Goal: Book appointment/travel/reservation

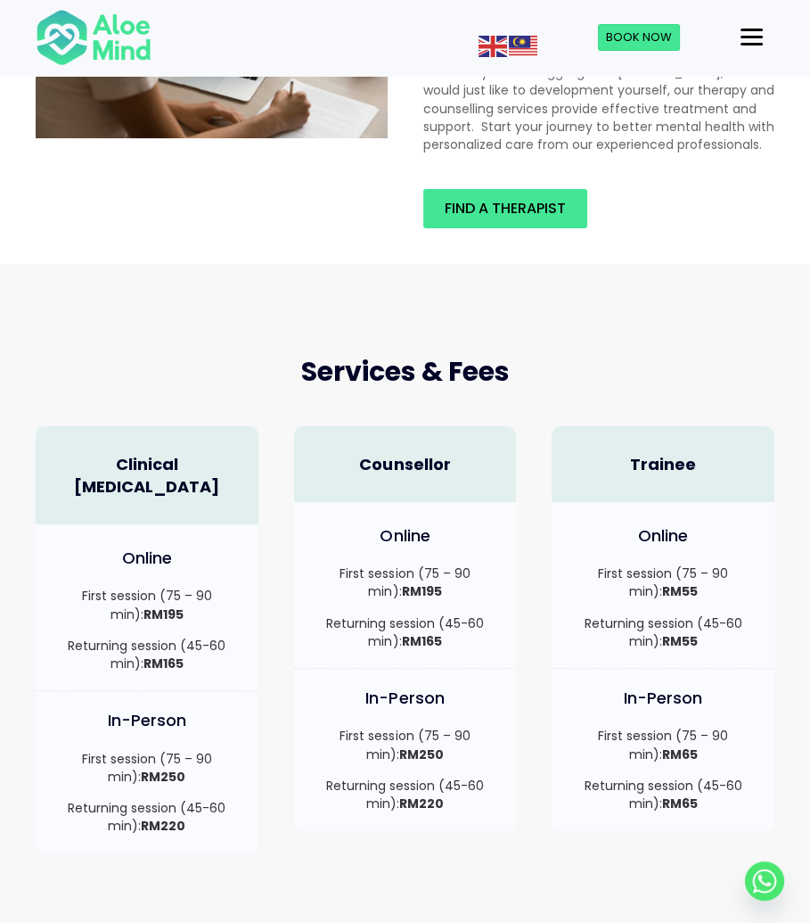
scroll to position [357, 0]
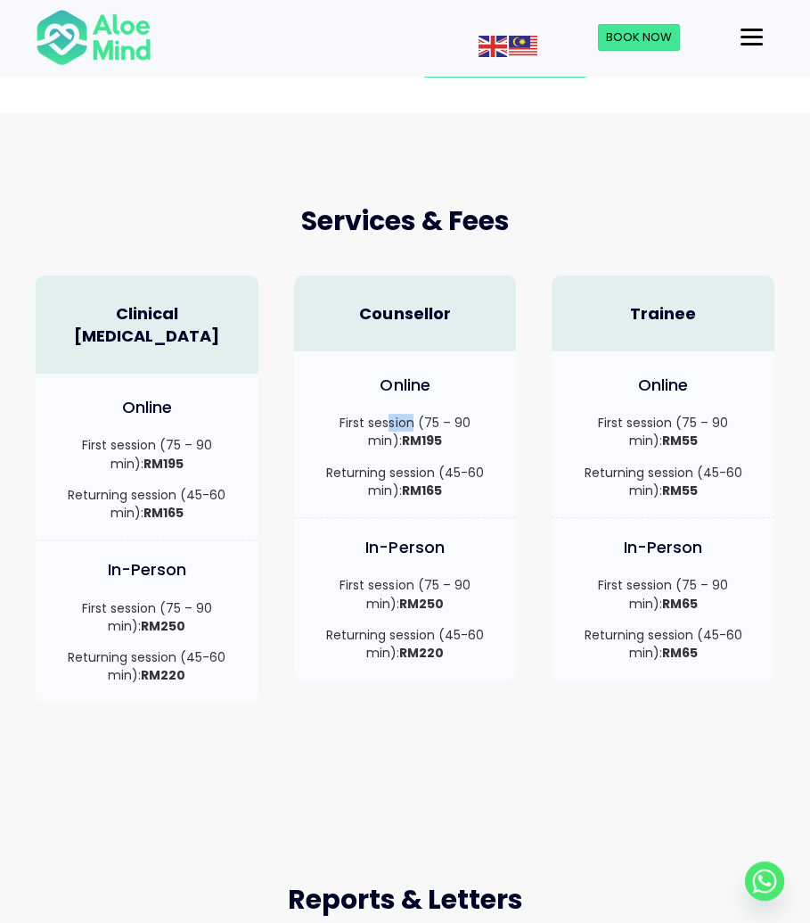
drag, startPoint x: 378, startPoint y: 421, endPoint x: 430, endPoint y: 420, distance: 51.7
click at [413, 420] on p "First session (75 – 90 min): RM195" at bounding box center [405, 432] width 187 height 37
click at [430, 420] on p "First session (75 – 90 min): RM195" at bounding box center [405, 432] width 187 height 37
drag, startPoint x: 380, startPoint y: 437, endPoint x: 418, endPoint y: 439, distance: 38.4
click at [418, 439] on p "First session (75 – 90 min): RM195" at bounding box center [405, 432] width 187 height 37
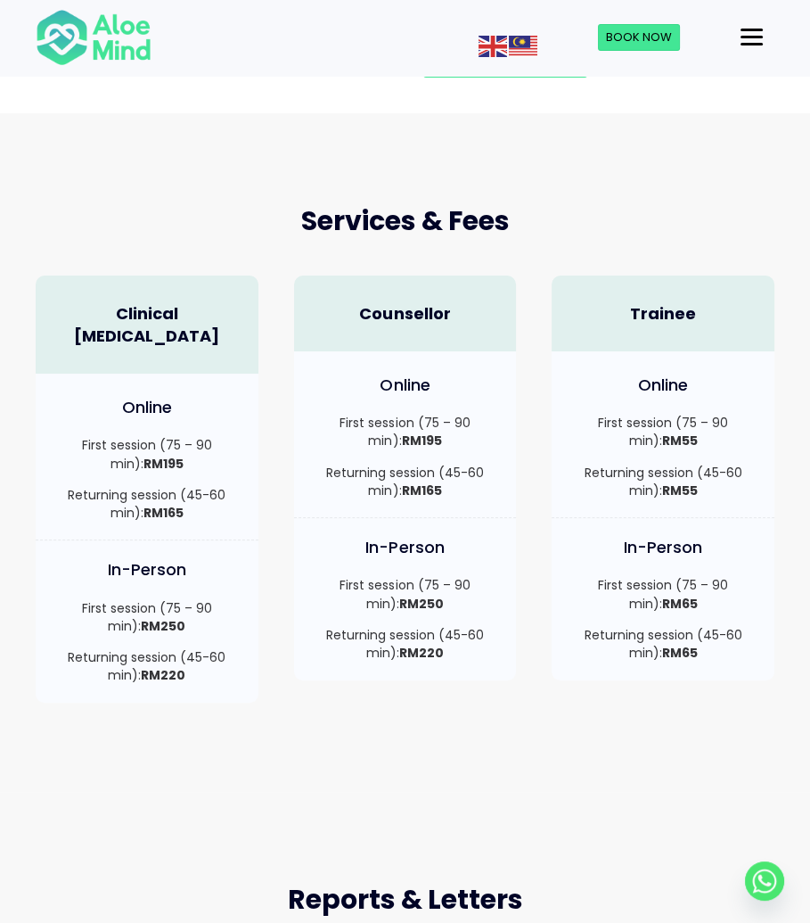
click at [423, 439] on strong "RM195" at bounding box center [421, 441] width 40 height 18
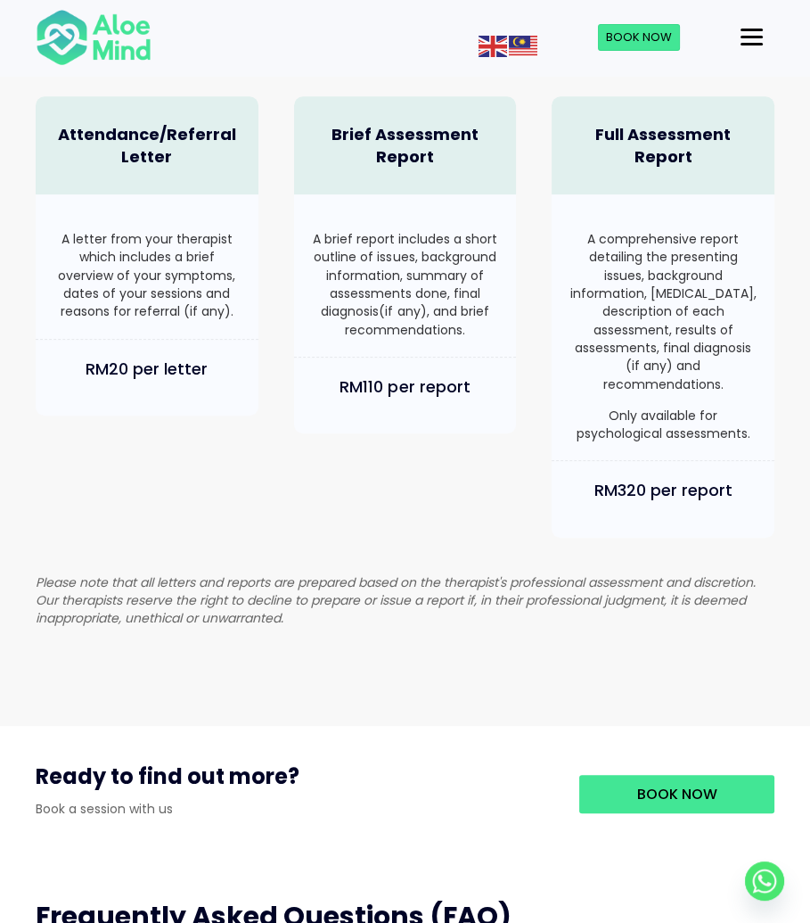
scroll to position [1427, 0]
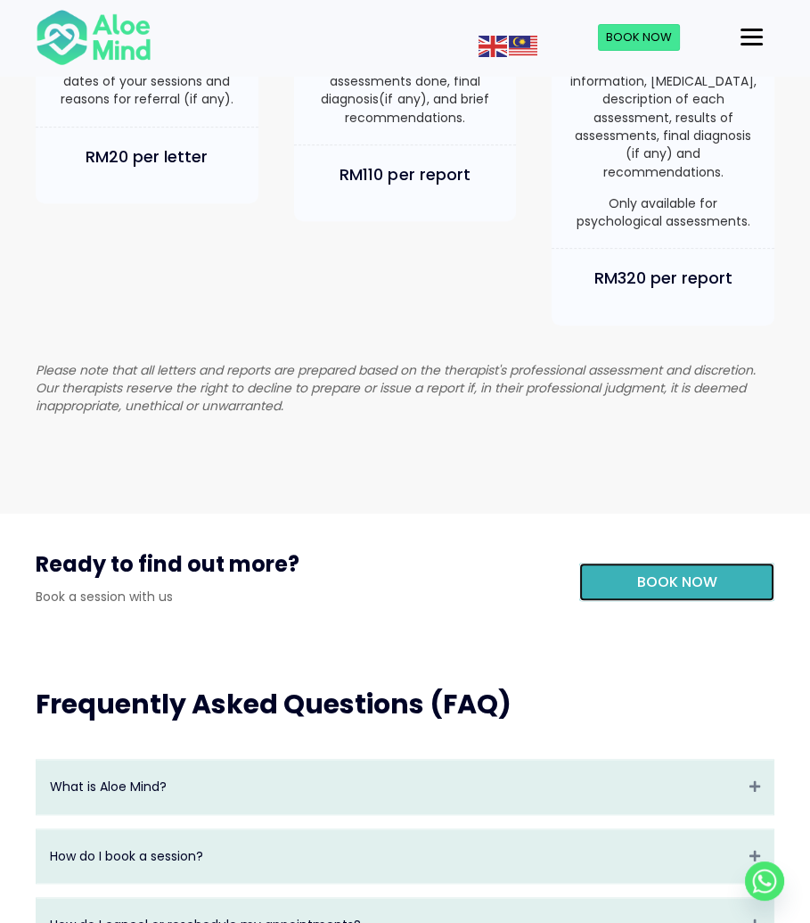
click at [671, 572] on span "Book Now" at bounding box center [677, 582] width 80 height 21
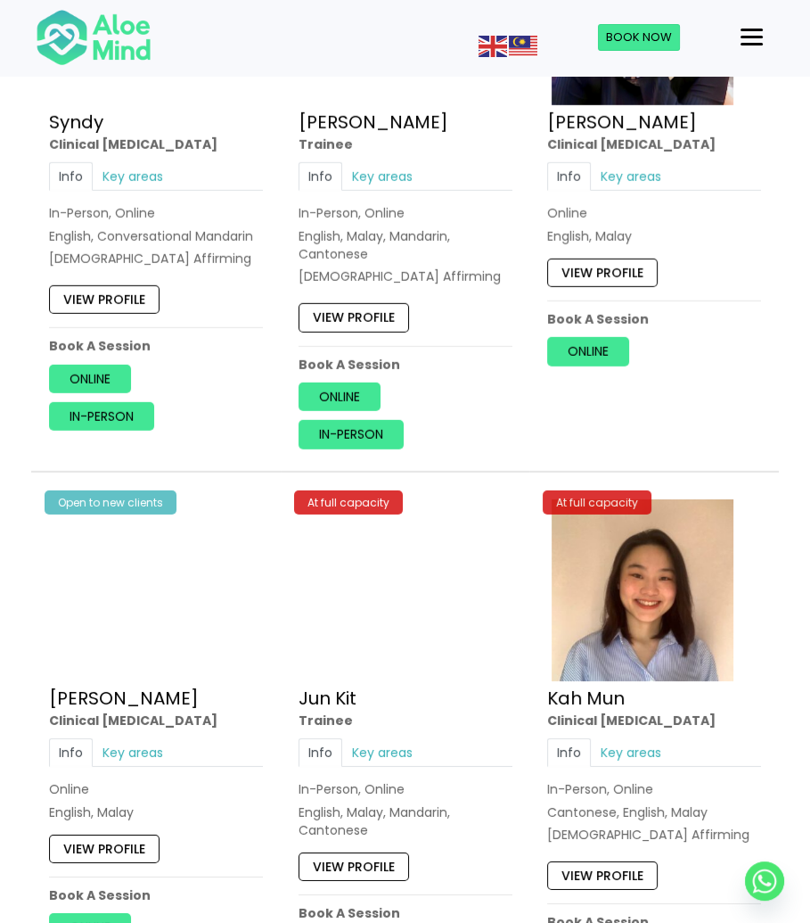
scroll to position [5260, 0]
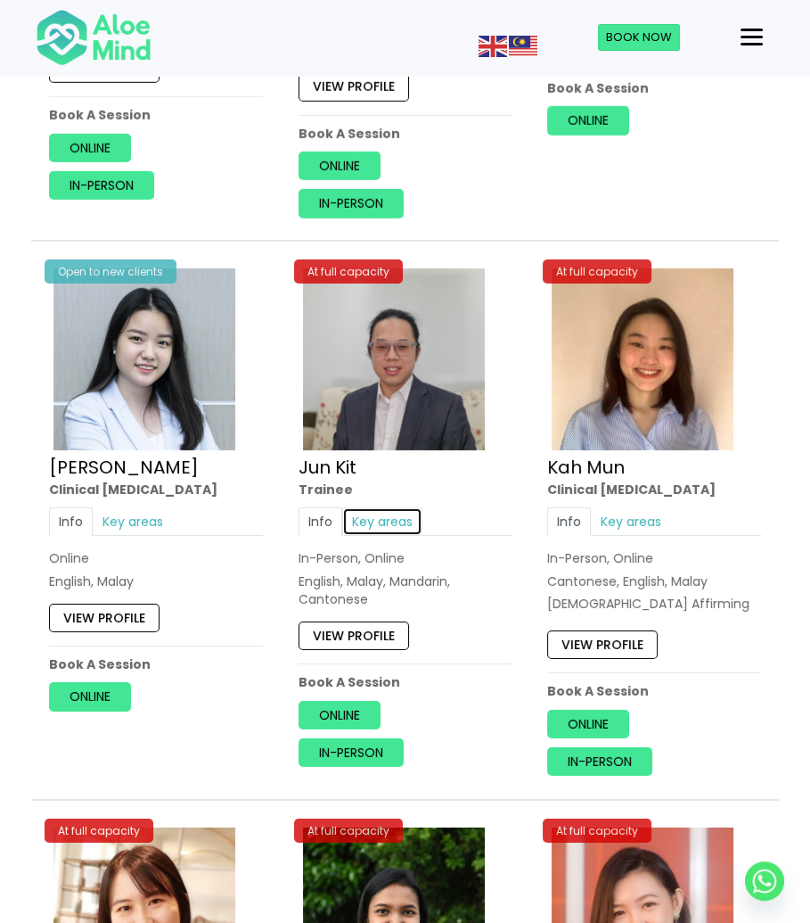
click at [353, 513] on link "Key areas" at bounding box center [382, 521] width 80 height 29
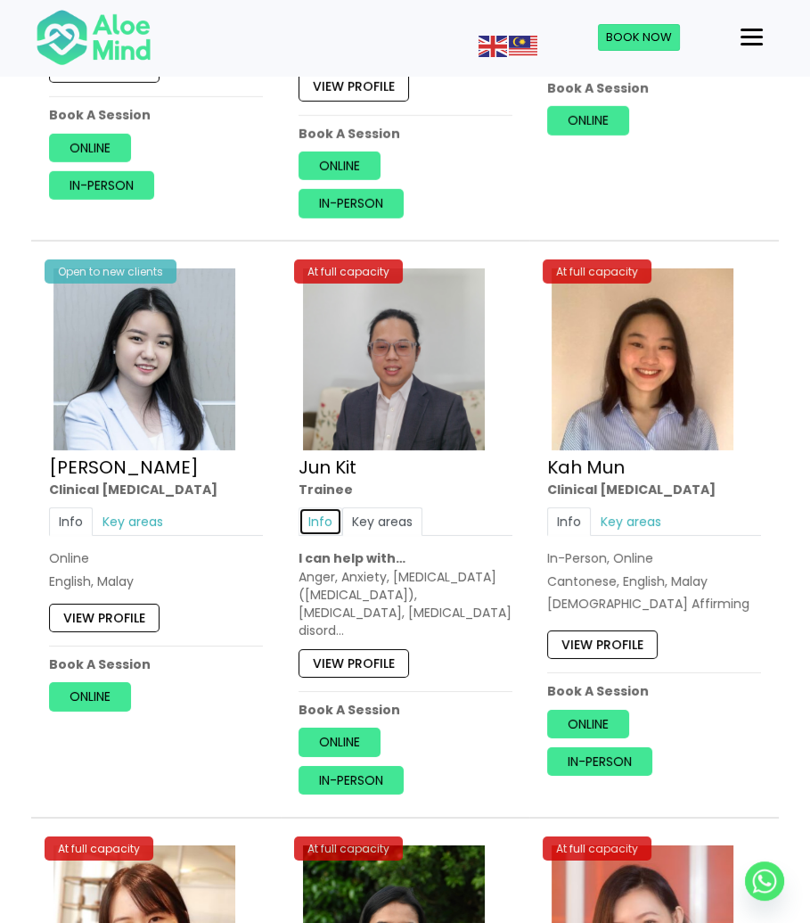
click at [330, 510] on link "Info" at bounding box center [321, 521] width 44 height 29
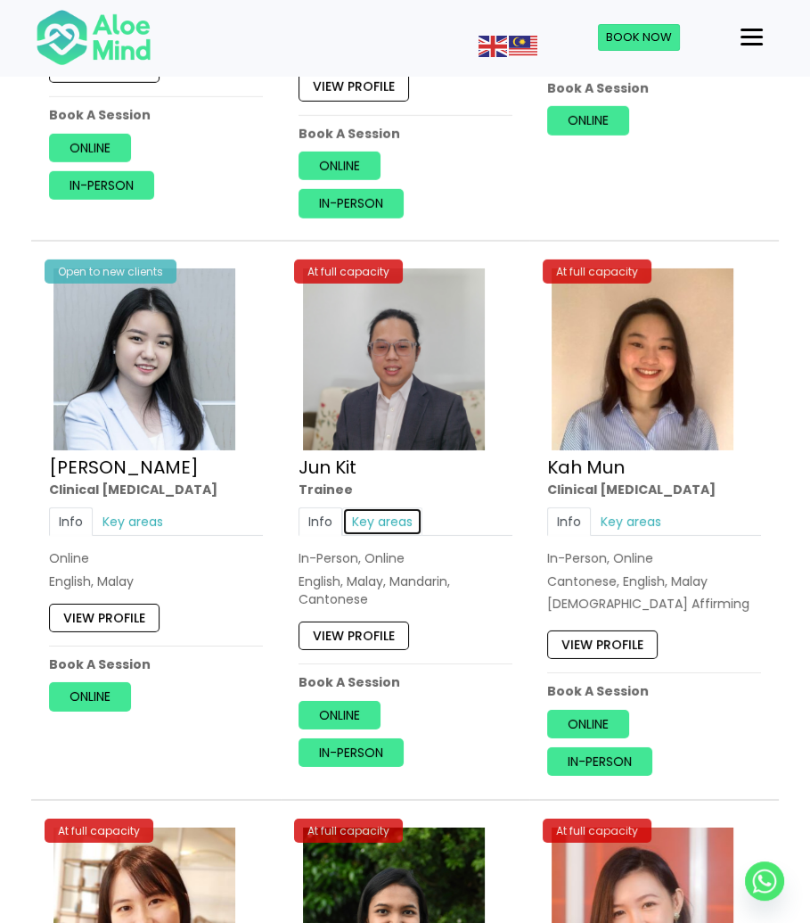
click at [361, 513] on link "Key areas" at bounding box center [382, 521] width 80 height 29
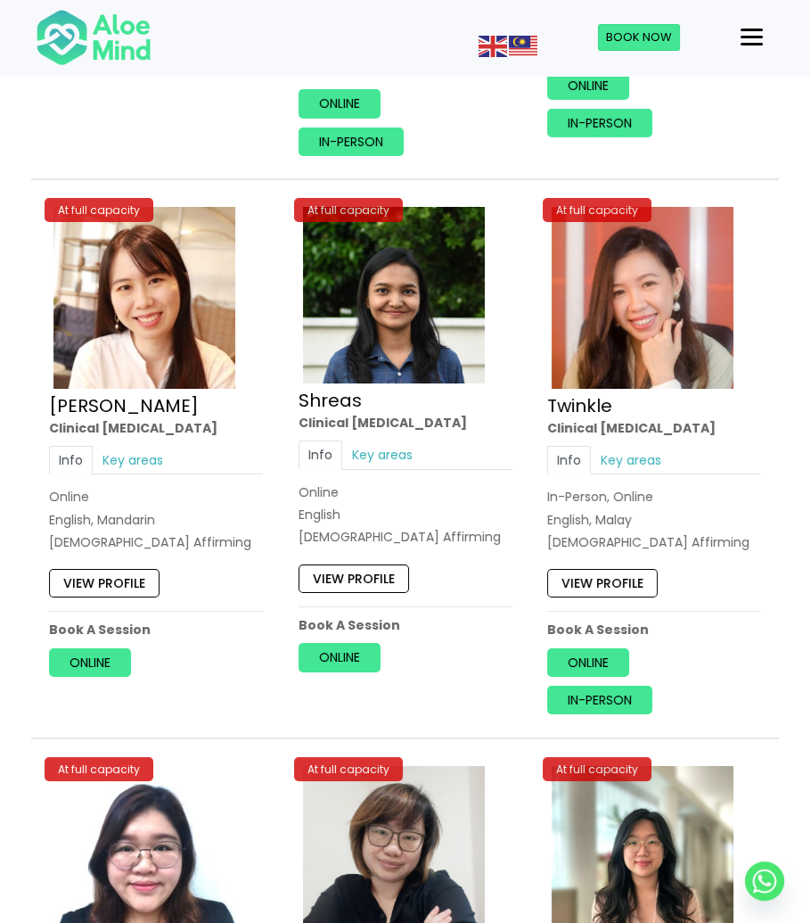
scroll to position [5884, 0]
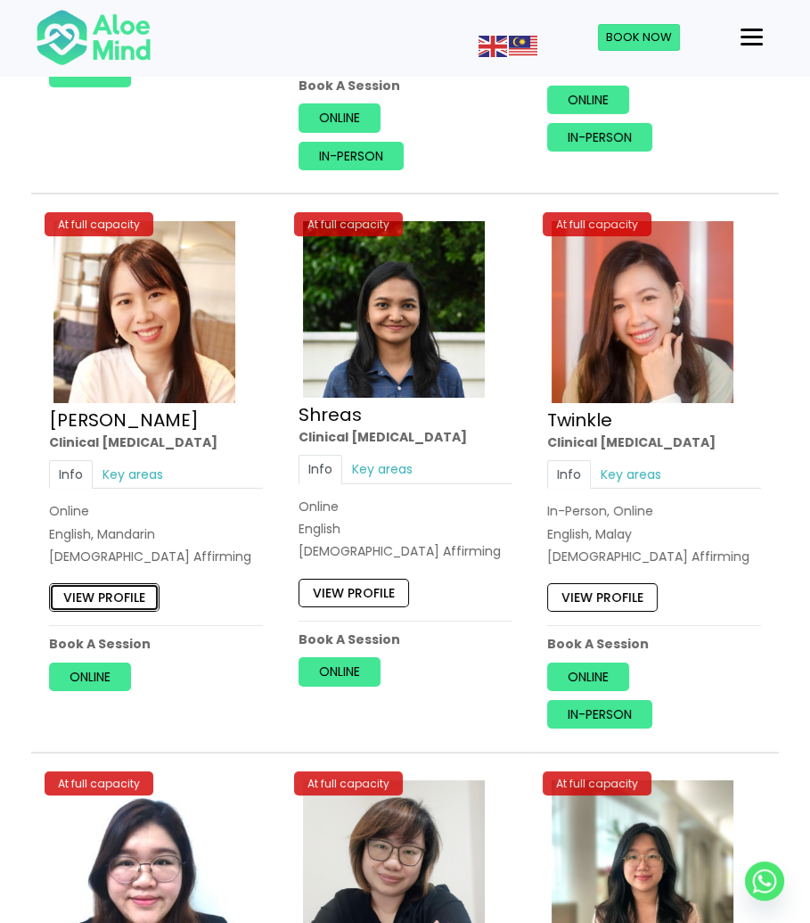
click at [95, 587] on link "View profile" at bounding box center [104, 598] width 111 height 29
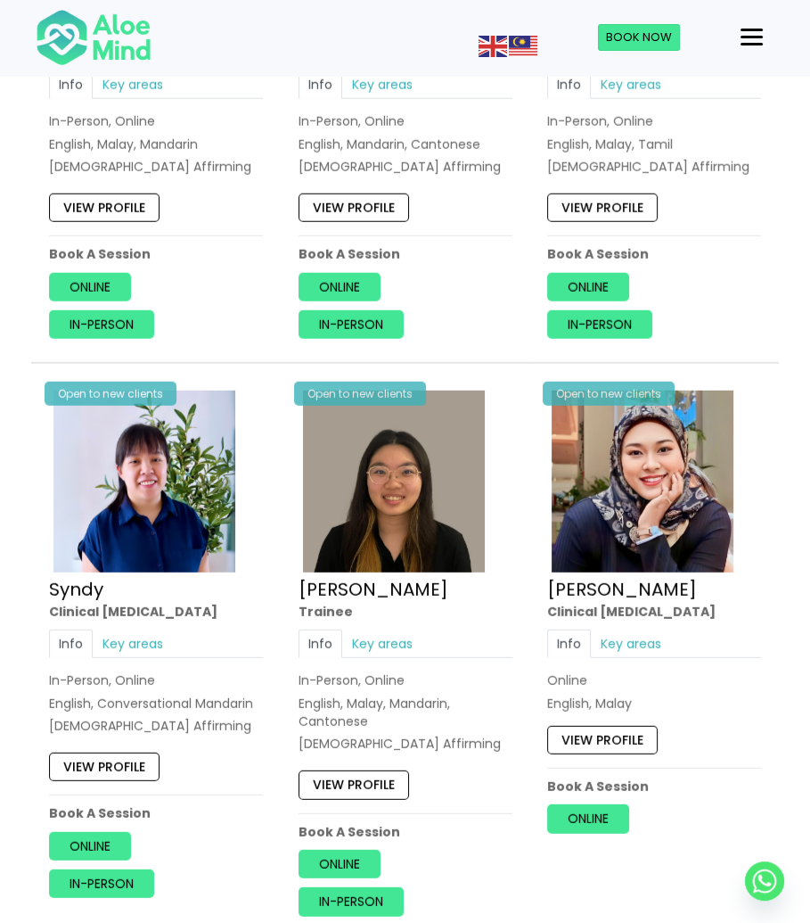
scroll to position [4382, 0]
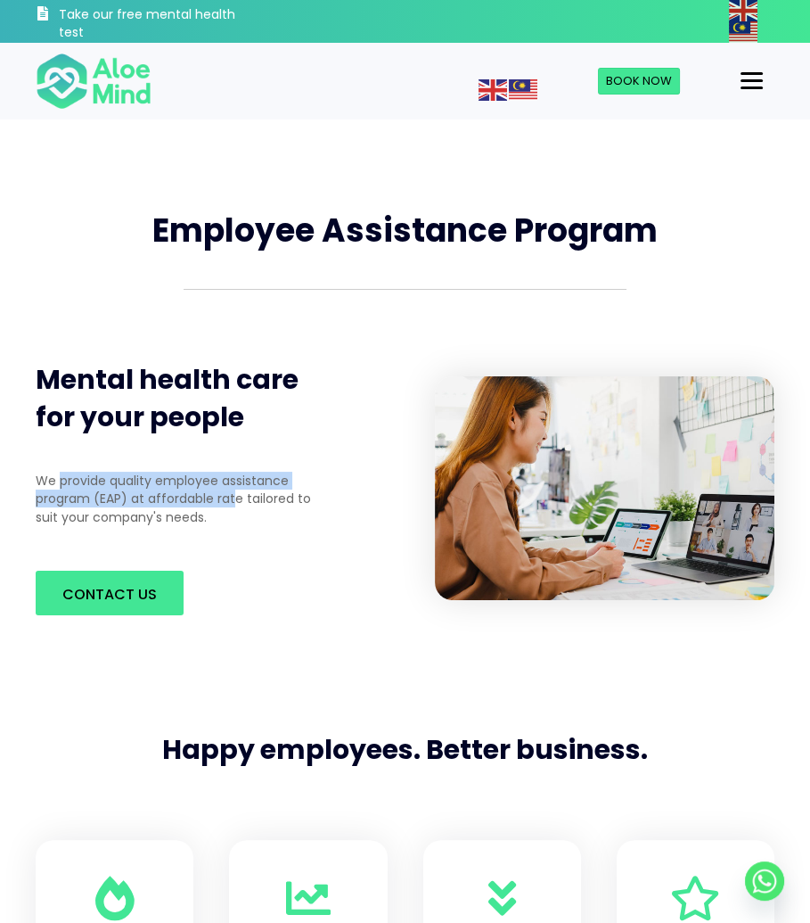
drag, startPoint x: 59, startPoint y: 487, endPoint x: 237, endPoint y: 491, distance: 178.4
click at [237, 491] on p "We provide quality employee assistance program (EAP) at affordable rate tailore…" at bounding box center [182, 499] width 292 height 54
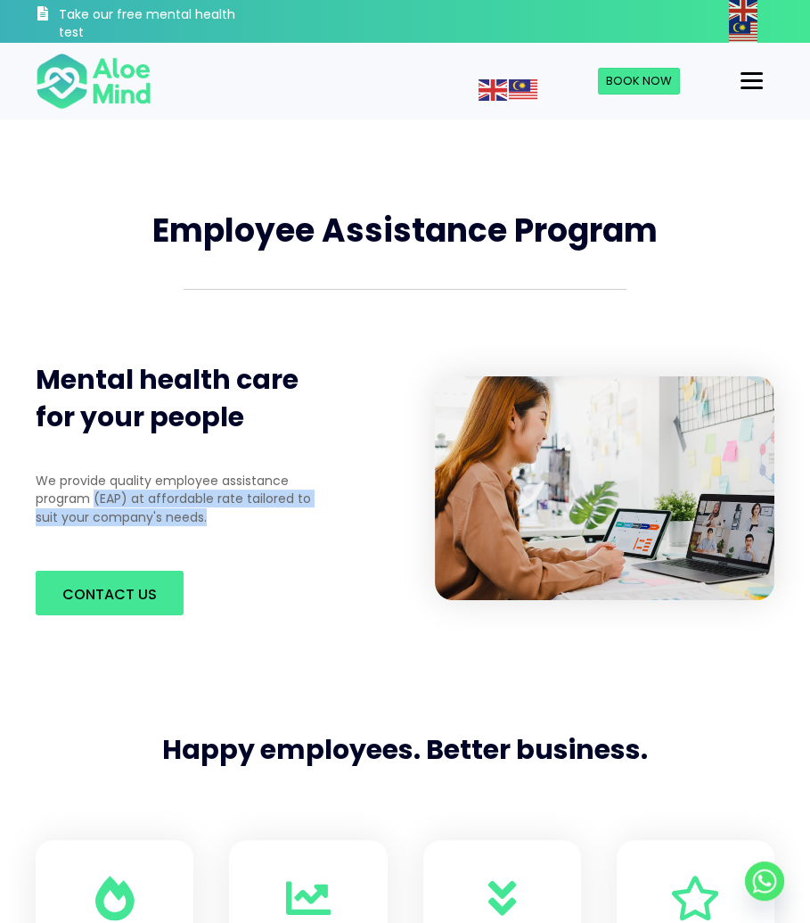
drag, startPoint x: 100, startPoint y: 502, endPoint x: 307, endPoint y: 513, distance: 207.1
click at [304, 513] on p "We provide quality employee assistance program (EAP) at affordable rate tailore…" at bounding box center [182, 499] width 292 height 54
click at [307, 513] on p "We provide quality employee assistance program (EAP) at affordable rate tailore…" at bounding box center [182, 499] width 292 height 54
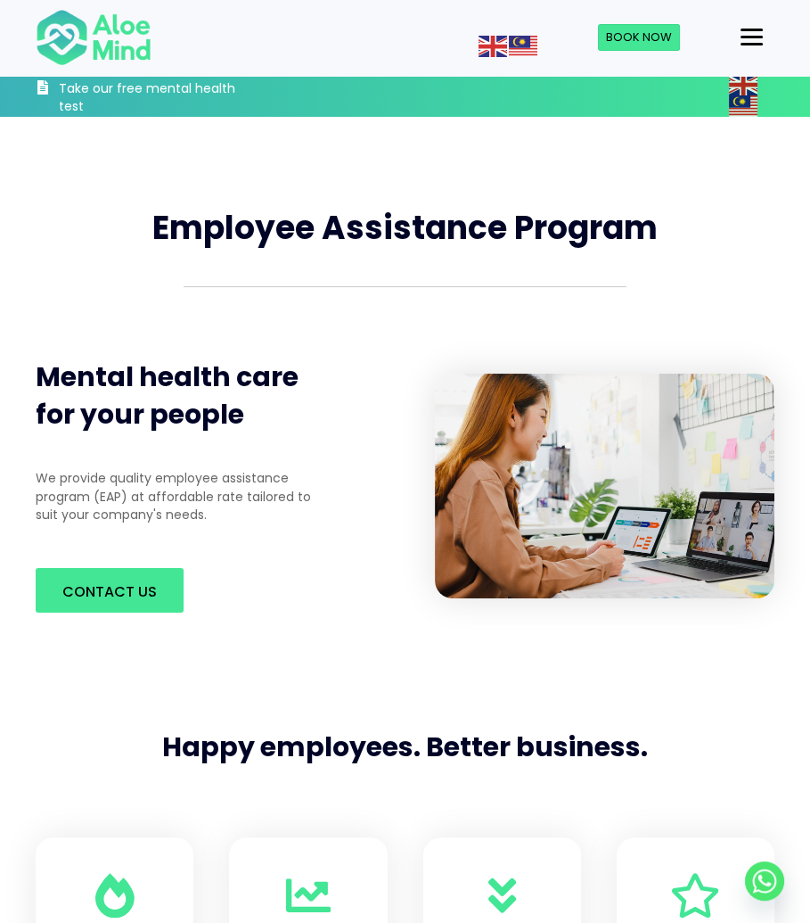
scroll to position [178, 0]
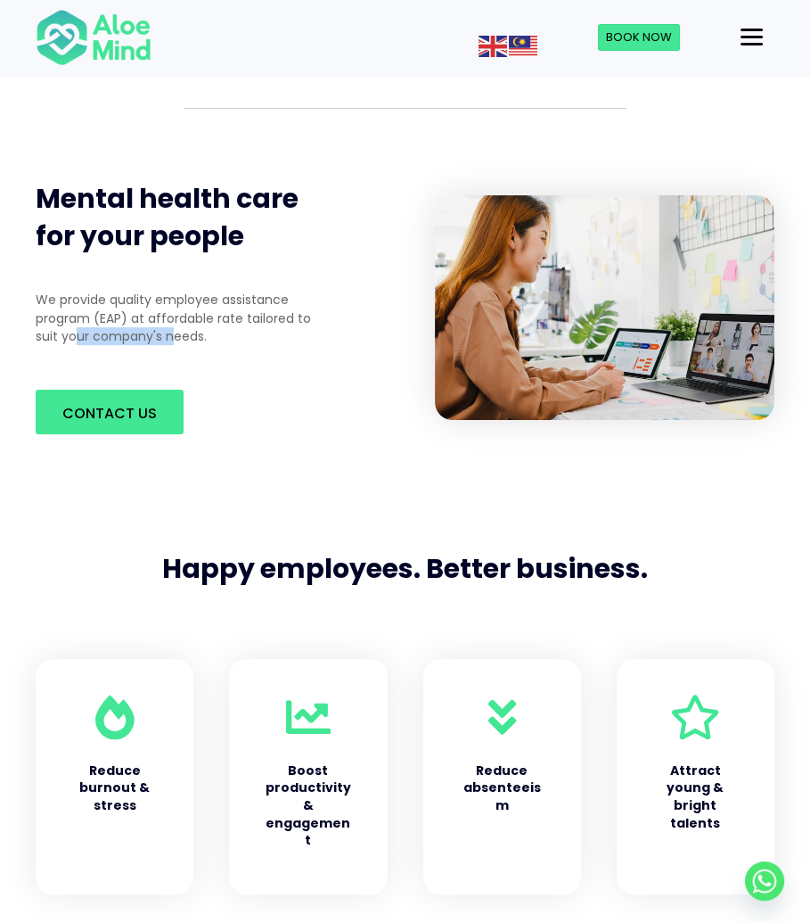
drag, startPoint x: 114, startPoint y: 336, endPoint x: 174, endPoint y: 335, distance: 59.7
click at [174, 335] on p "We provide quality employee assistance program (EAP) at affordable rate tailore…" at bounding box center [182, 318] width 292 height 54
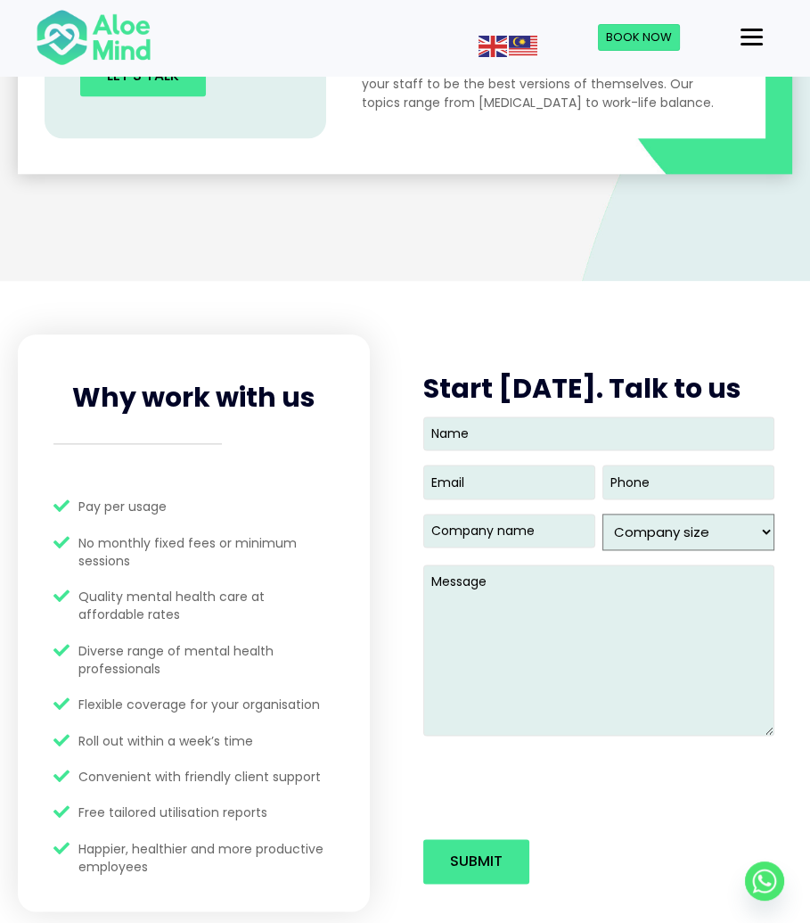
scroll to position [2140, 0]
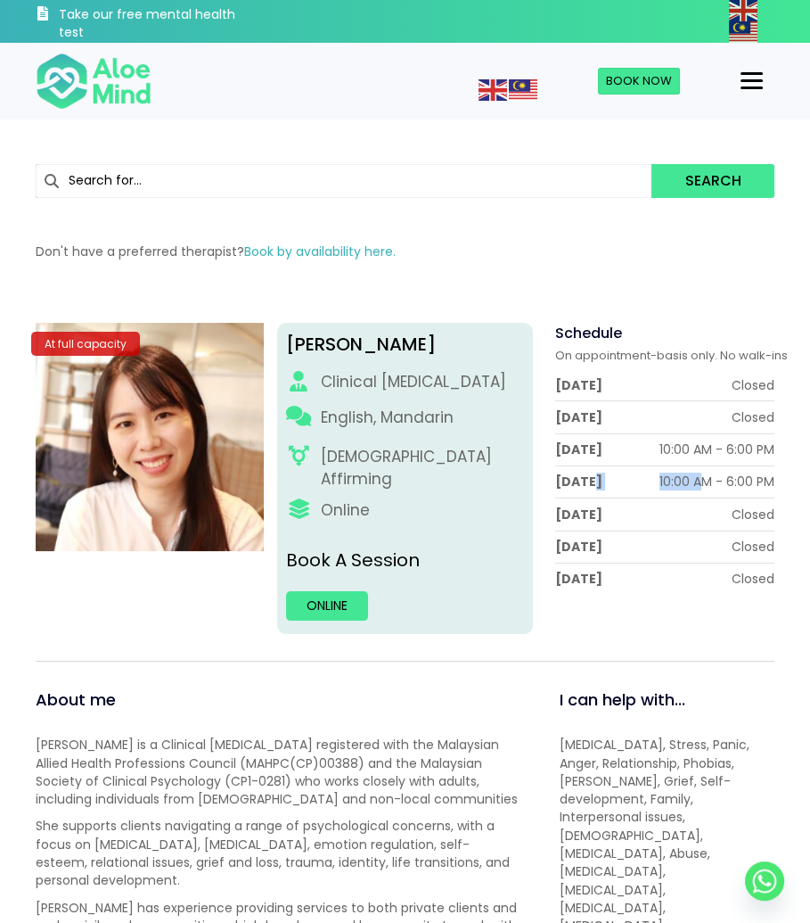
drag, startPoint x: 594, startPoint y: 480, endPoint x: 705, endPoint y: 481, distance: 111.5
click at [704, 481] on div "Thursday 10:00 AM - 6:00 PM" at bounding box center [664, 482] width 219 height 18
click at [707, 481] on div "10:00 AM - 6:00 PM" at bounding box center [717, 482] width 115 height 18
drag, startPoint x: 557, startPoint y: 448, endPoint x: 749, endPoint y: 449, distance: 191.7
click at [743, 450] on div "Wednesday 10:00 AM - 6:00 PM" at bounding box center [664, 449] width 219 height 18
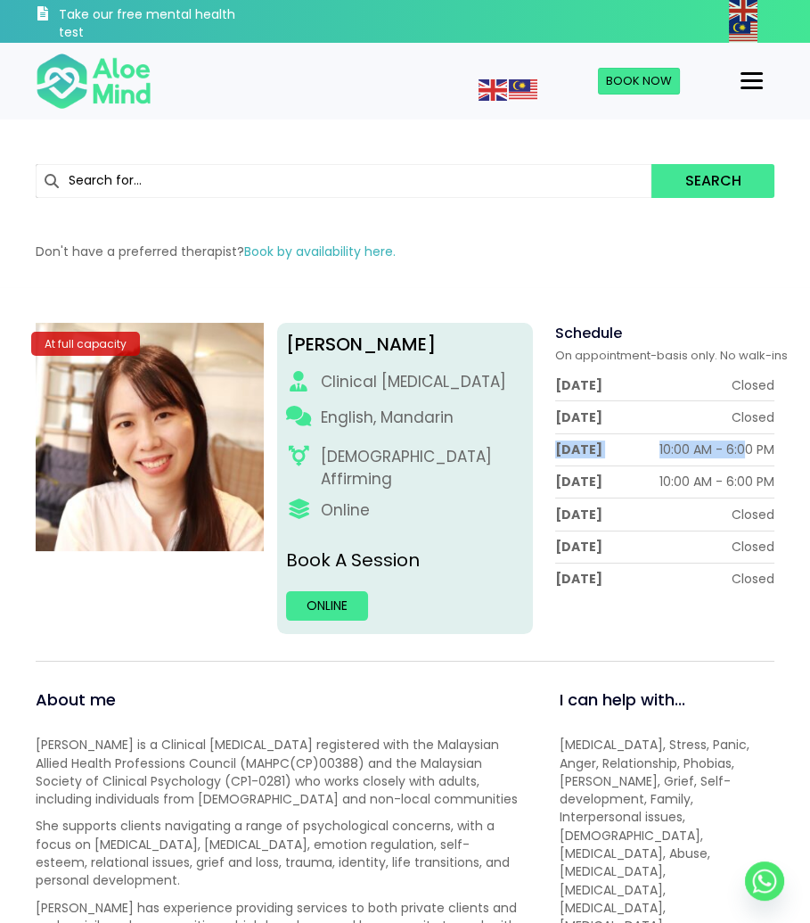
click at [749, 449] on div "10:00 AM - 6:00 PM" at bounding box center [717, 449] width 115 height 18
drag, startPoint x: 624, startPoint y: 486, endPoint x: 711, endPoint y: 477, distance: 86.9
click at [709, 477] on div "Thursday 10:00 AM - 6:00 PM" at bounding box center [664, 482] width 219 height 18
click at [711, 477] on div "10:00 AM - 6:00 PM" at bounding box center [717, 482] width 115 height 18
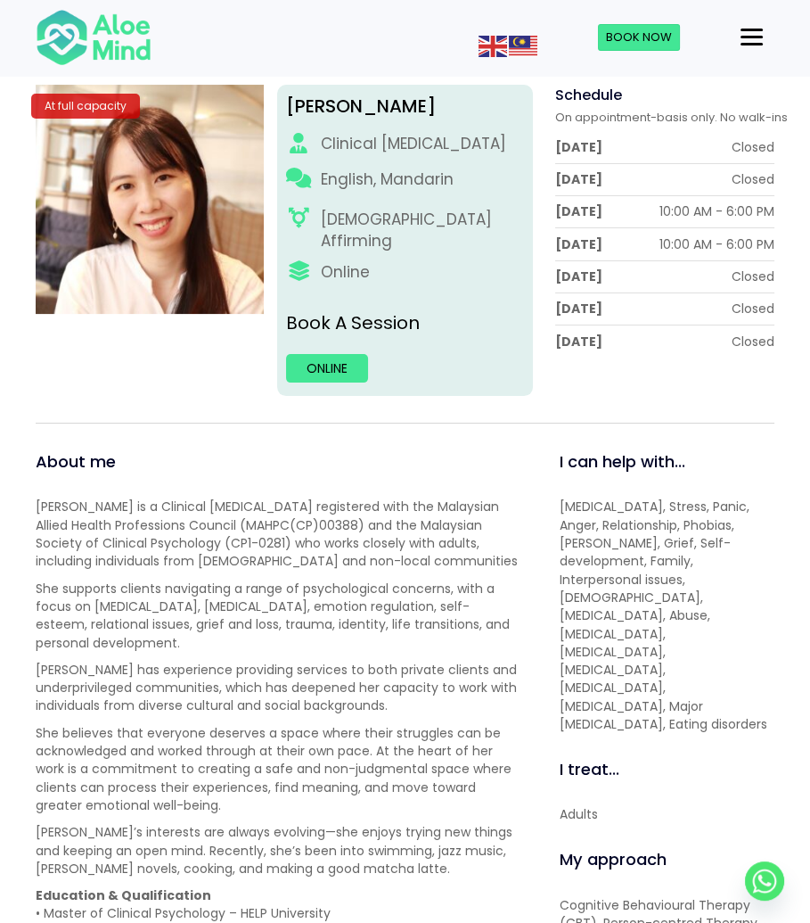
scroll to position [267, 0]
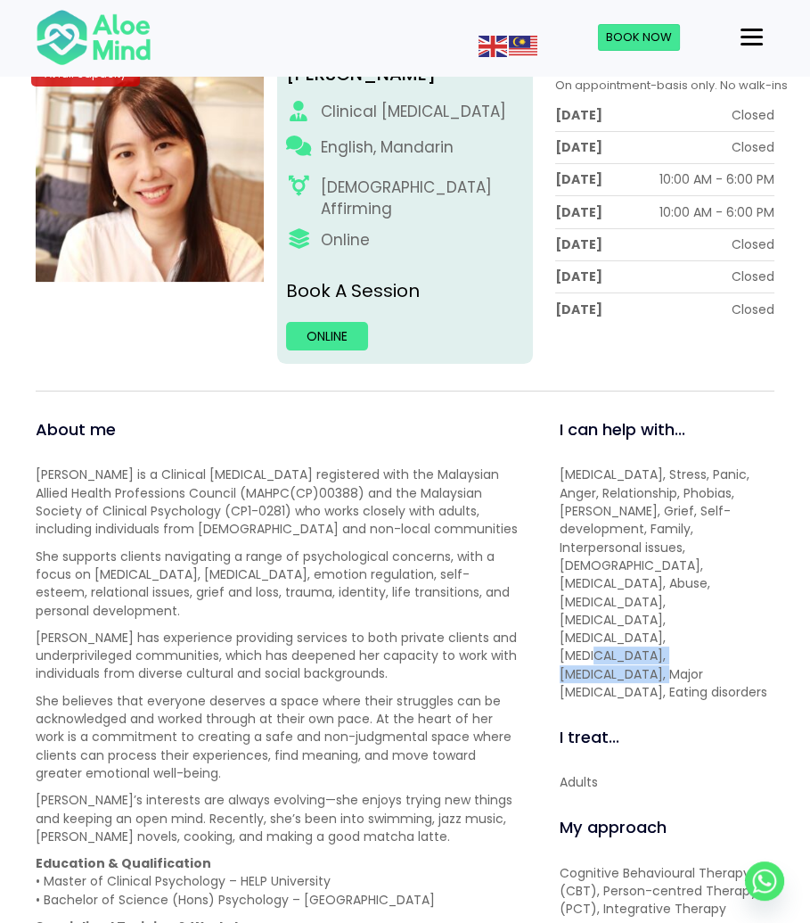
drag, startPoint x: 586, startPoint y: 580, endPoint x: 744, endPoint y: 583, distance: 158.7
click at [744, 583] on p "Depression, Anxiety, Stress, Panic, Anger, Relationship, Phobias, Trauma, Grief…" at bounding box center [667, 582] width 215 height 235
click at [746, 583] on p "Depression, Anxiety, Stress, Panic, Anger, Relationship, Phobias, Trauma, Grief…" at bounding box center [667, 582] width 215 height 235
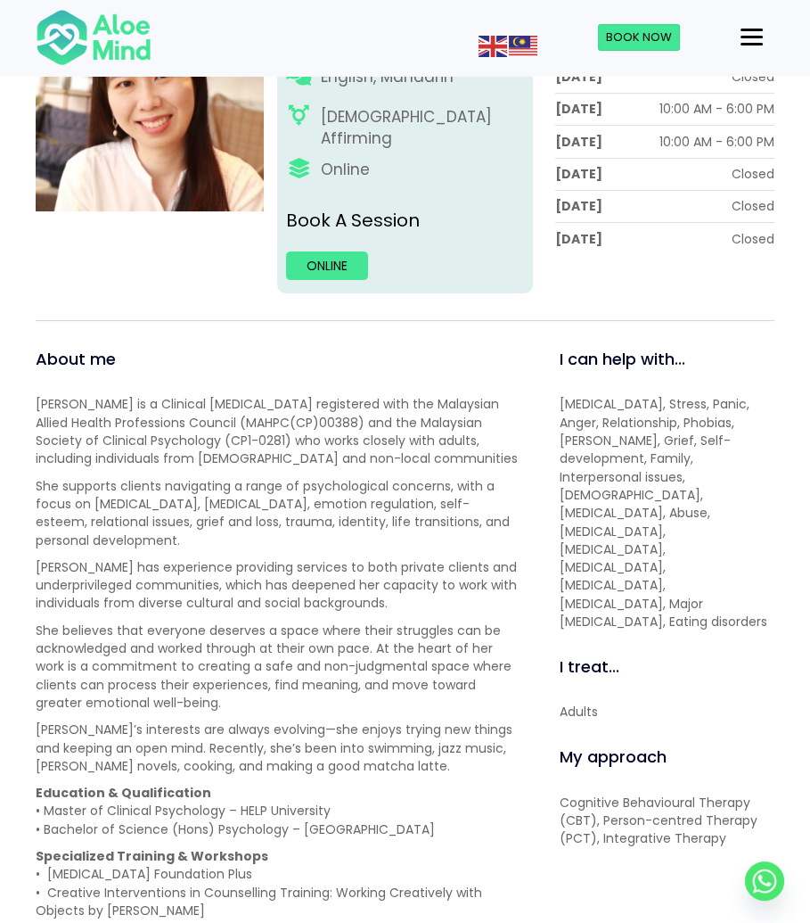
scroll to position [357, 0]
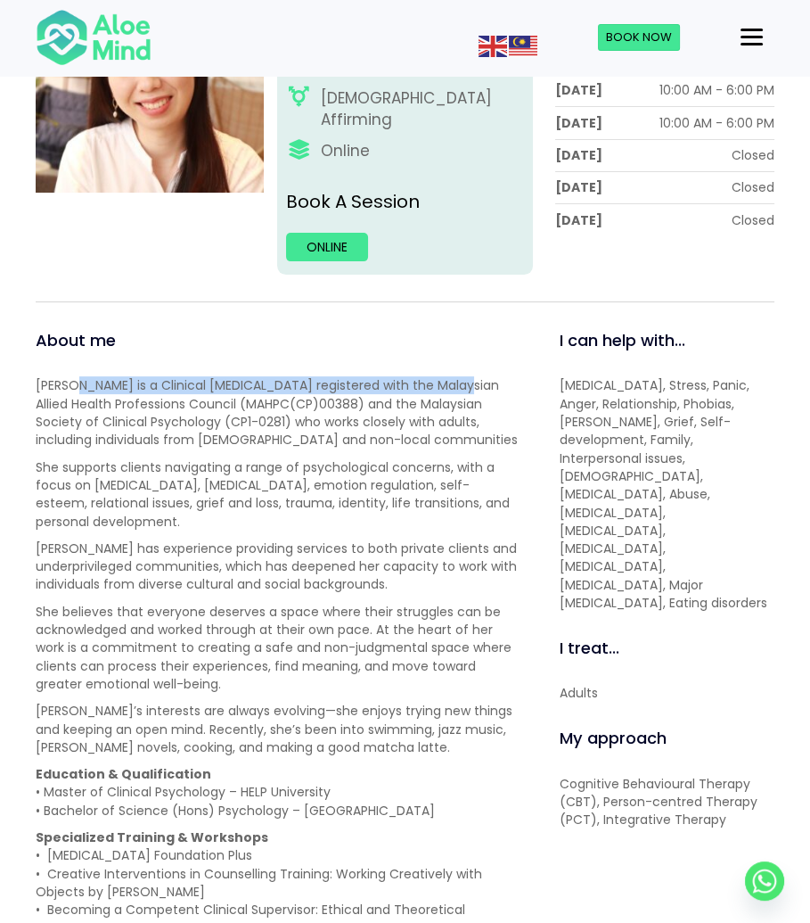
drag, startPoint x: 75, startPoint y: 369, endPoint x: 449, endPoint y: 366, distance: 374.5
click at [441, 376] on p "Kher Yin is a Clinical Psychologist registered with the Malaysian Allied Health…" at bounding box center [278, 412] width 484 height 72
click at [449, 376] on p "Kher Yin is a Clinical Psychologist registered with the Malaysian Allied Health…" at bounding box center [278, 412] width 484 height 72
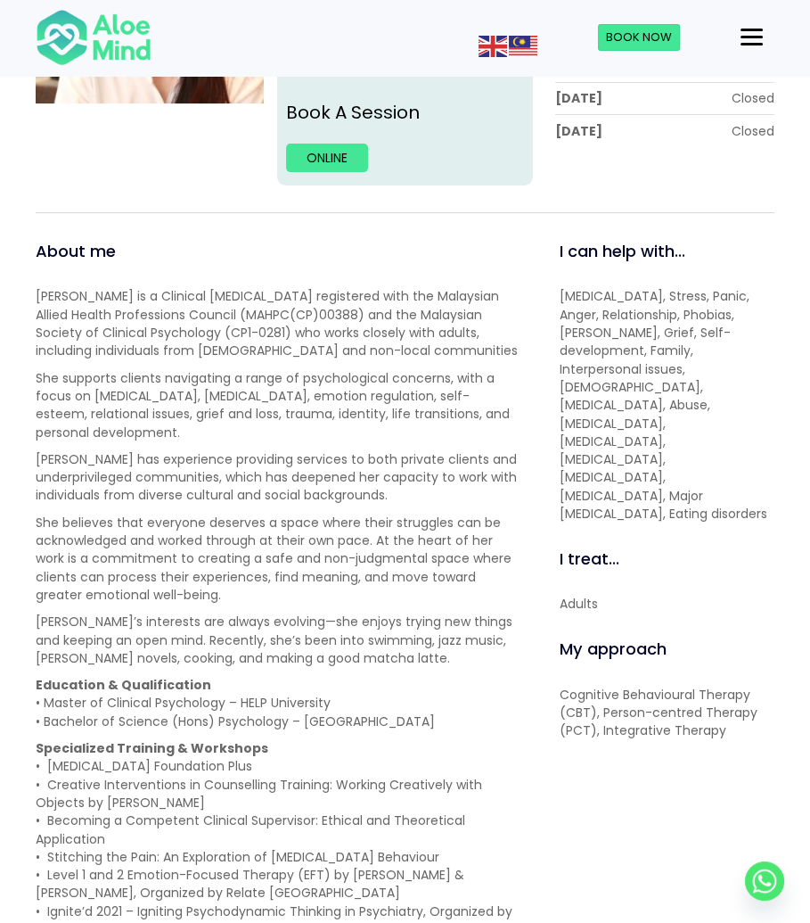
scroll to position [713, 0]
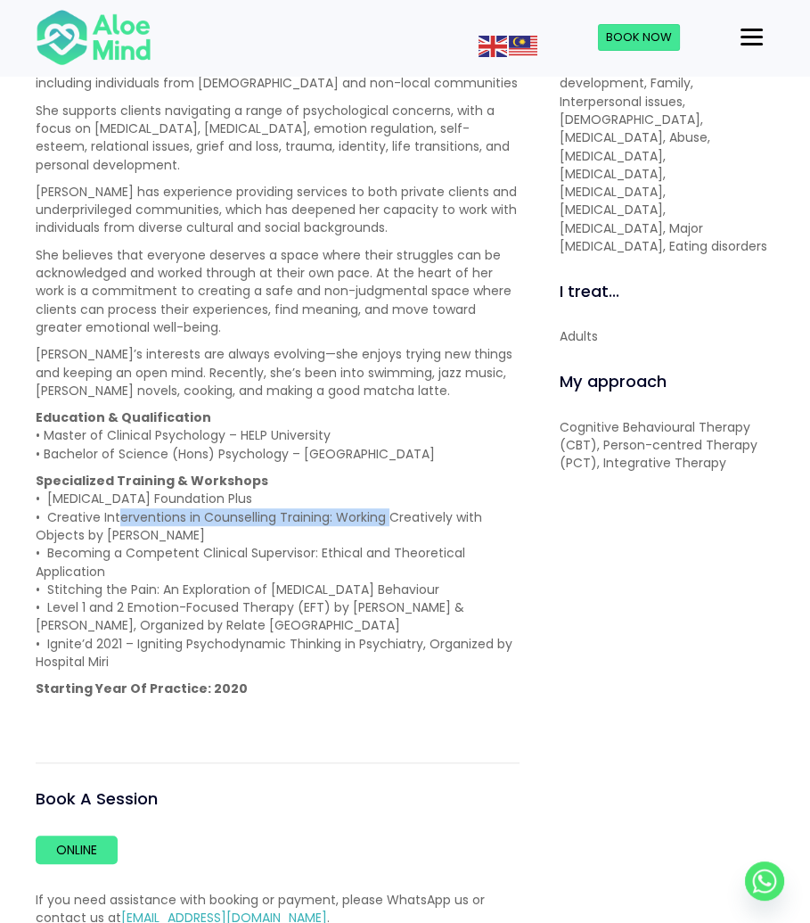
drag, startPoint x: 115, startPoint y: 488, endPoint x: 391, endPoint y: 494, distance: 276.5
click at [387, 494] on p "Specialized Training & Workshops • Acceptance and Commitment Therapy Foundation…" at bounding box center [278, 571] width 484 height 199
click at [391, 494] on p "Specialized Training & Workshops • Acceptance and Commitment Therapy Foundation…" at bounding box center [278, 571] width 484 height 199
drag, startPoint x: 67, startPoint y: 516, endPoint x: 171, endPoint y: 509, distance: 104.6
click at [169, 507] on p "Specialized Training & Workshops • Acceptance and Commitment Therapy Foundation…" at bounding box center [278, 571] width 484 height 199
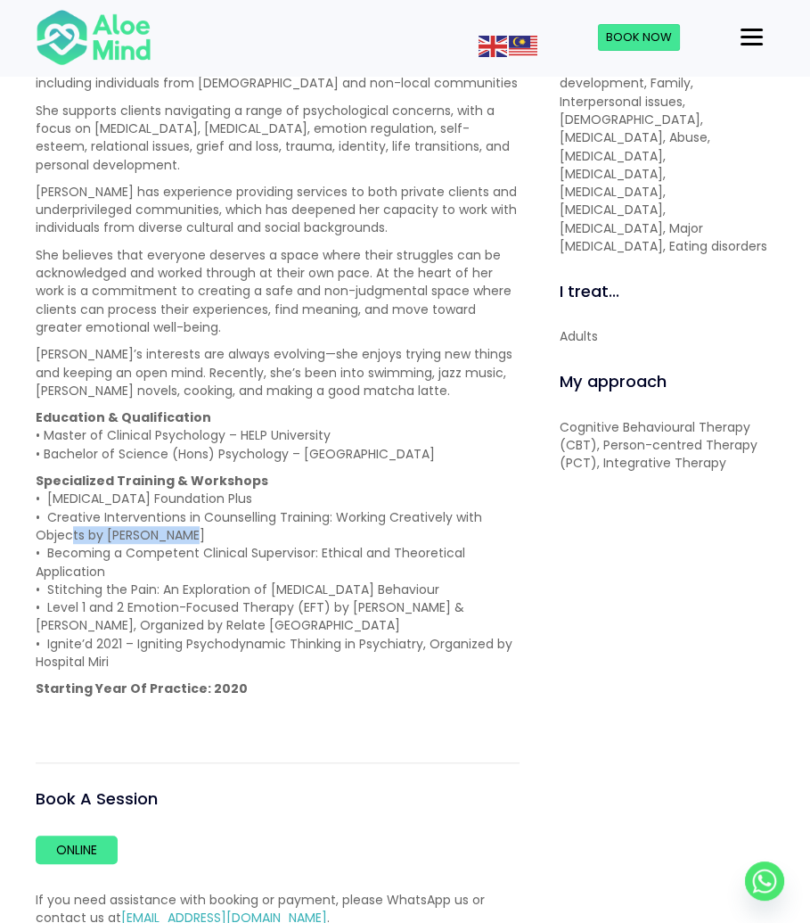
click at [171, 509] on p "Specialized Training & Workshops • Acceptance and Commitment Therapy Foundation…" at bounding box center [278, 571] width 484 height 199
drag, startPoint x: 73, startPoint y: 536, endPoint x: 414, endPoint y: 540, distance: 340.6
click at [413, 540] on p "Specialized Training & Workshops • Acceptance and Commitment Therapy Foundation…" at bounding box center [278, 571] width 484 height 199
click at [417, 540] on p "Specialized Training & Workshops • Acceptance and Commitment Therapy Foundation…" at bounding box center [278, 571] width 484 height 199
drag, startPoint x: 94, startPoint y: 567, endPoint x: 241, endPoint y: 564, distance: 147.1
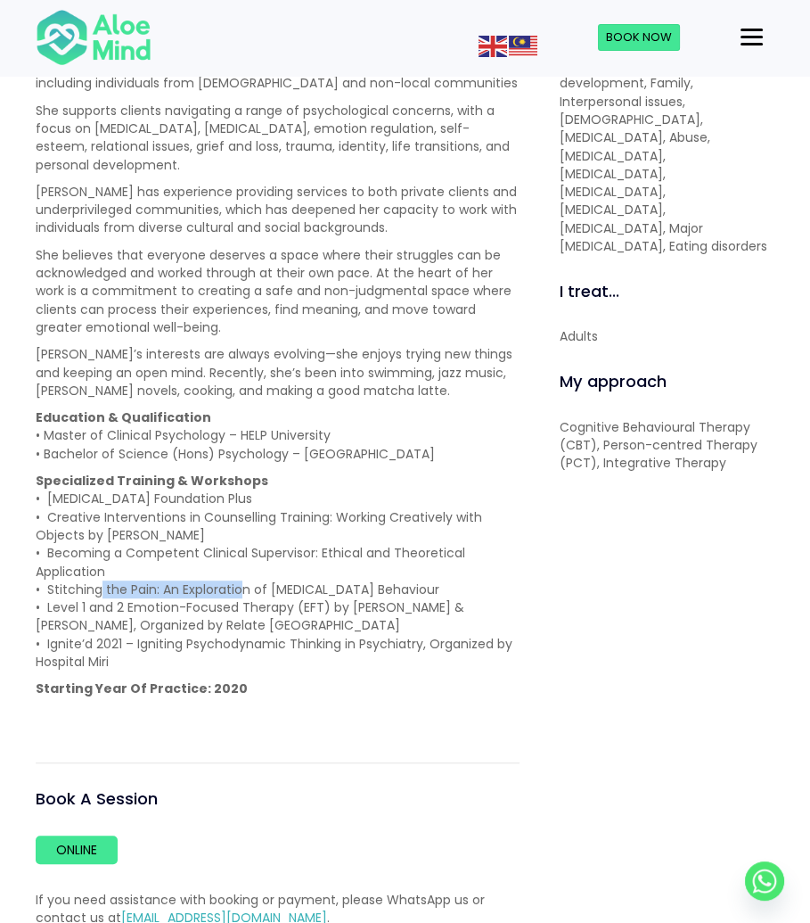
click at [241, 564] on p "Specialized Training & Workshops • Acceptance and Commitment Therapy Foundation…" at bounding box center [278, 571] width 484 height 199
click at [245, 565] on p "Specialized Training & Workshops • Acceptance and Commitment Therapy Foundation…" at bounding box center [278, 571] width 484 height 199
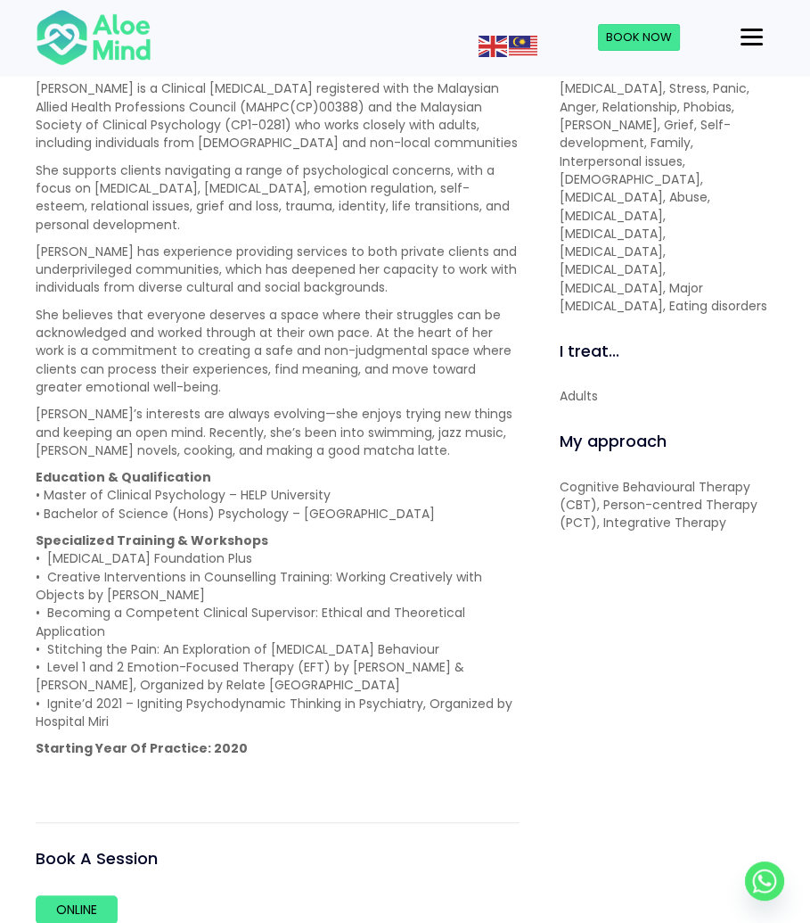
scroll to position [624, 0]
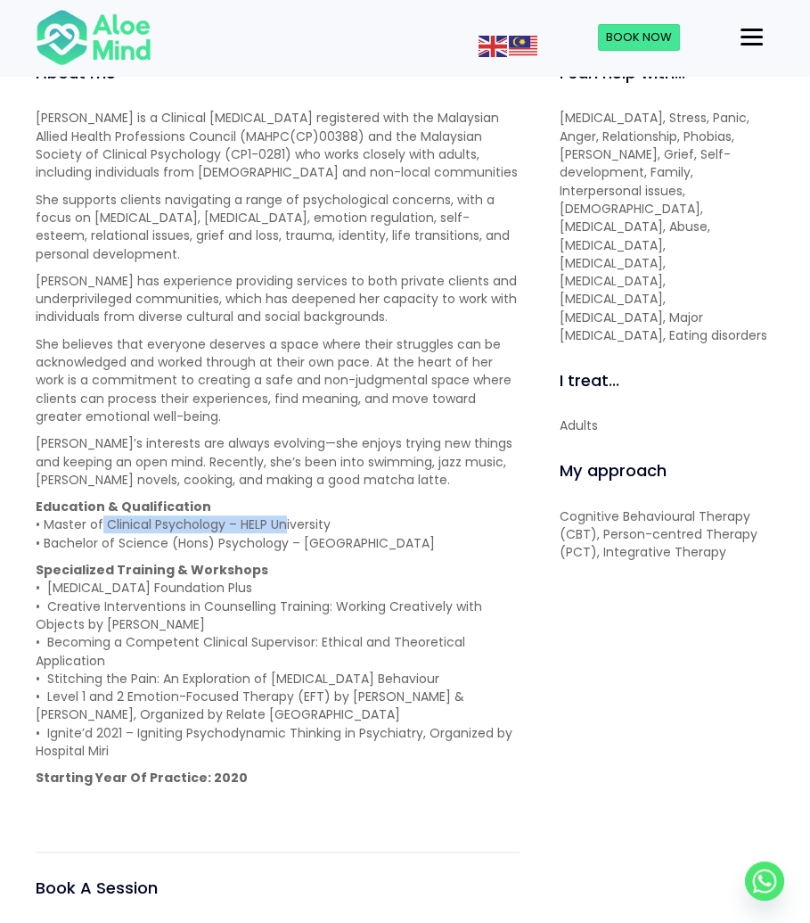
drag, startPoint x: 102, startPoint y: 497, endPoint x: 300, endPoint y: 504, distance: 198.1
click at [297, 504] on p "Education & Qualification • Master of Clinical Psychology – HELP University • B…" at bounding box center [278, 525] width 484 height 54
click at [304, 504] on p "Education & Qualification • Master of Clinical Psychology – HELP University • B…" at bounding box center [278, 525] width 484 height 54
drag, startPoint x: 89, startPoint y: 524, endPoint x: 378, endPoint y: 525, distance: 288.9
click at [378, 525] on p "Education & Qualification • Master of Clinical Psychology – HELP University • B…" at bounding box center [278, 525] width 484 height 54
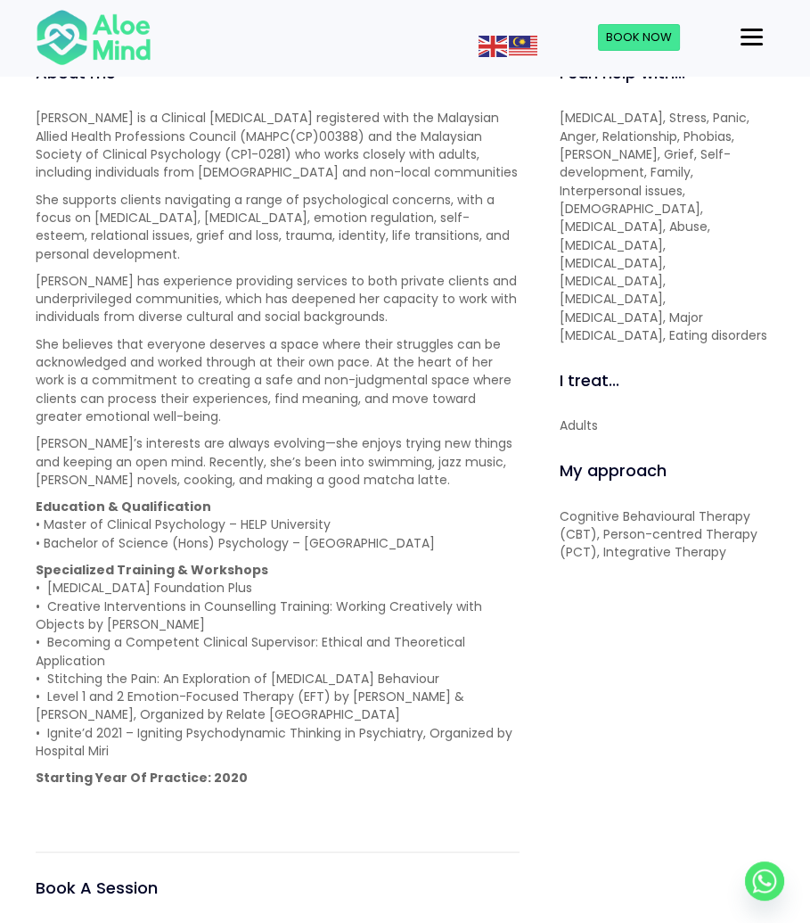
click at [383, 524] on p "Education & Qualification • Master of Clinical Psychology – HELP University • B…" at bounding box center [278, 525] width 484 height 54
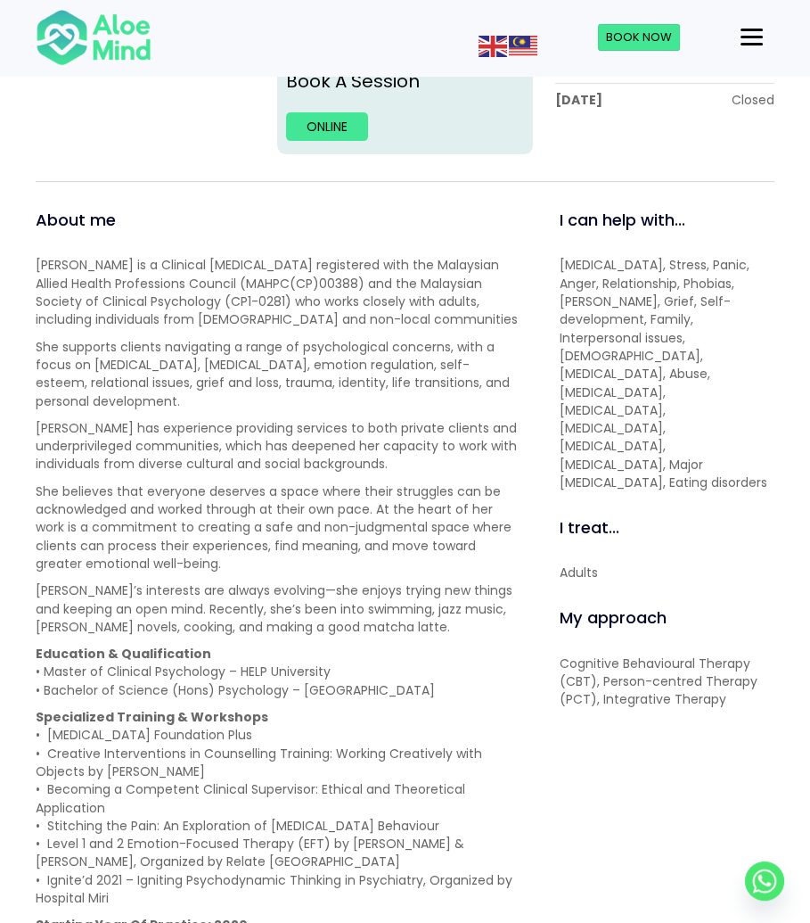
scroll to position [446, 0]
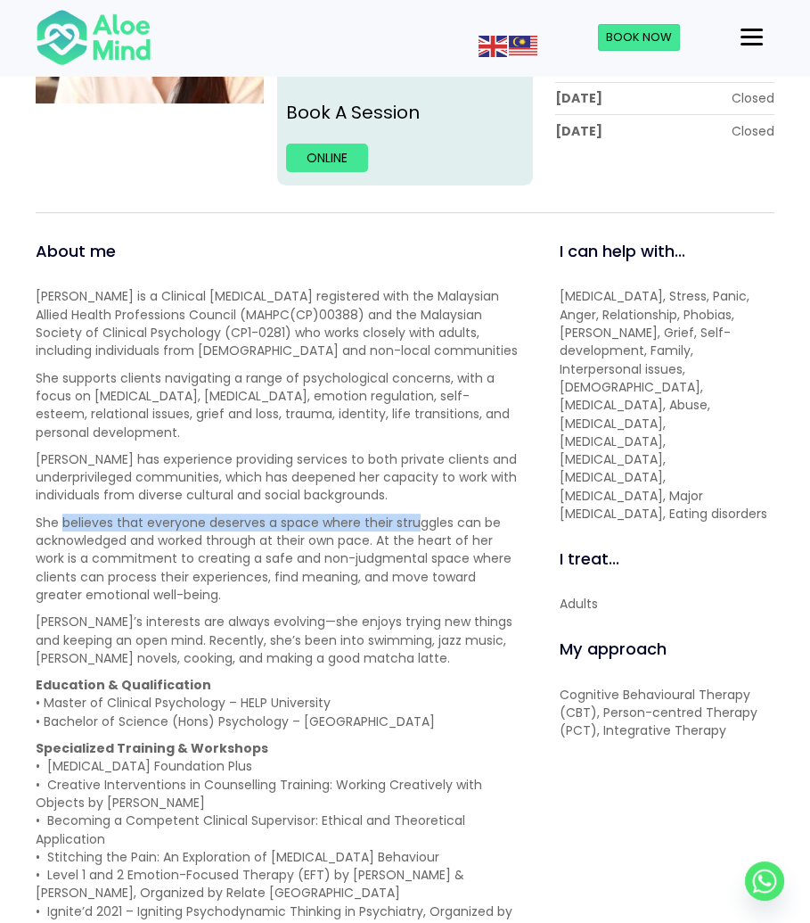
drag, startPoint x: 60, startPoint y: 496, endPoint x: 422, endPoint y: 498, distance: 362.0
click at [417, 514] on p "She believes that everyone deserves a space where their struggles can be acknow…" at bounding box center [278, 559] width 484 height 90
click at [424, 514] on p "She believes that everyone deserves a space where their struggles can be acknow…" at bounding box center [278, 559] width 484 height 90
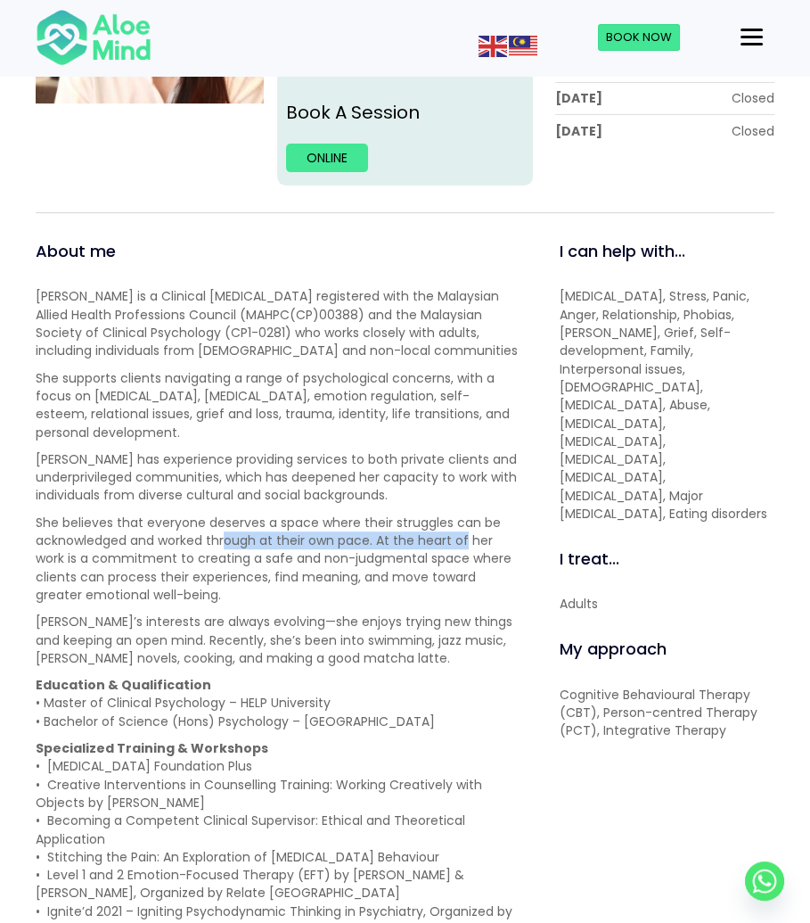
drag, startPoint x: 228, startPoint y: 514, endPoint x: 493, endPoint y: 519, distance: 264.9
click at [490, 519] on p "She believes that everyone deserves a space where their struggles can be acknow…" at bounding box center [278, 559] width 484 height 90
click at [493, 519] on p "She believes that everyone deserves a space where their struggles can be acknow…" at bounding box center [278, 559] width 484 height 90
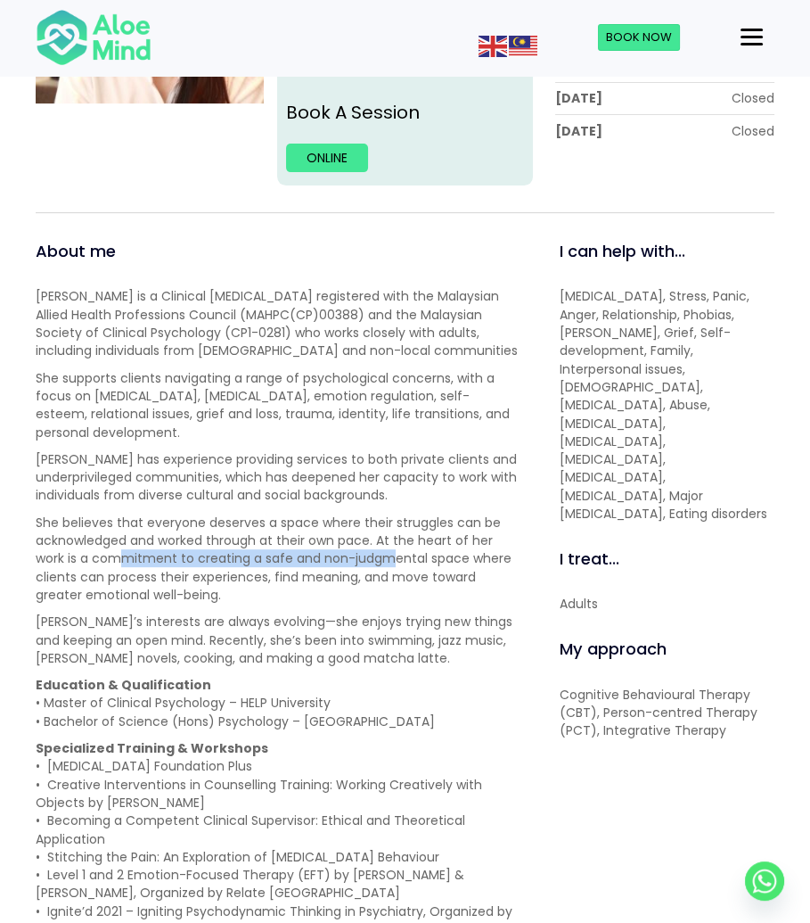
drag, startPoint x: 119, startPoint y: 534, endPoint x: 401, endPoint y: 536, distance: 282.6
click at [399, 536] on p "She believes that everyone deserves a space where their struggles can be acknow…" at bounding box center [278, 559] width 484 height 90
click at [408, 536] on p "She believes that everyone deserves a space where their struggles can be acknow…" at bounding box center [278, 559] width 484 height 90
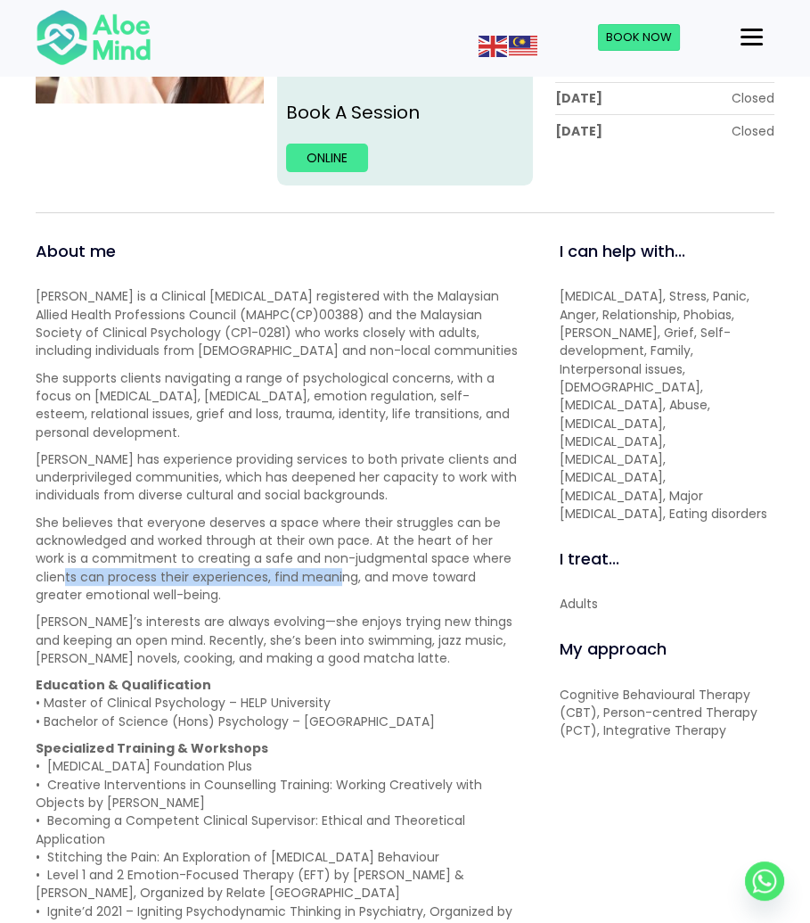
drag, startPoint x: 64, startPoint y: 557, endPoint x: 380, endPoint y: 557, distance: 315.6
click at [345, 556] on p "She believes that everyone deserves a space where their struggles can be acknow…" at bounding box center [278, 559] width 484 height 90
click at [381, 557] on p "She believes that everyone deserves a space where their struggles can be acknow…" at bounding box center [278, 559] width 484 height 90
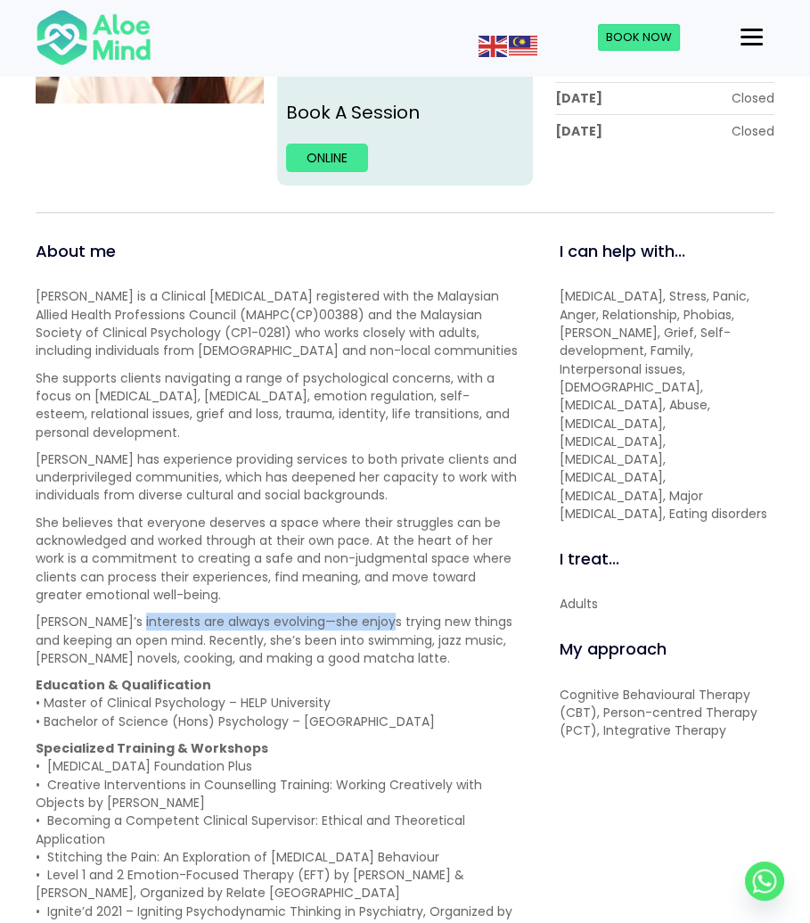
drag, startPoint x: 127, startPoint y: 602, endPoint x: 387, endPoint y: 602, distance: 260.3
click at [377, 613] on p "Kher Yin’s interests are always evolving—she enjoys trying new things and keepi…" at bounding box center [278, 640] width 484 height 54
click at [387, 613] on p "Kher Yin’s interests are always evolving—she enjoys trying new things and keepi…" at bounding box center [278, 640] width 484 height 54
drag, startPoint x: 190, startPoint y: 601, endPoint x: 454, endPoint y: 602, distance: 263.9
click at [453, 613] on p "Kher Yin’s interests are always evolving—she enjoys trying new things and keepi…" at bounding box center [278, 640] width 484 height 54
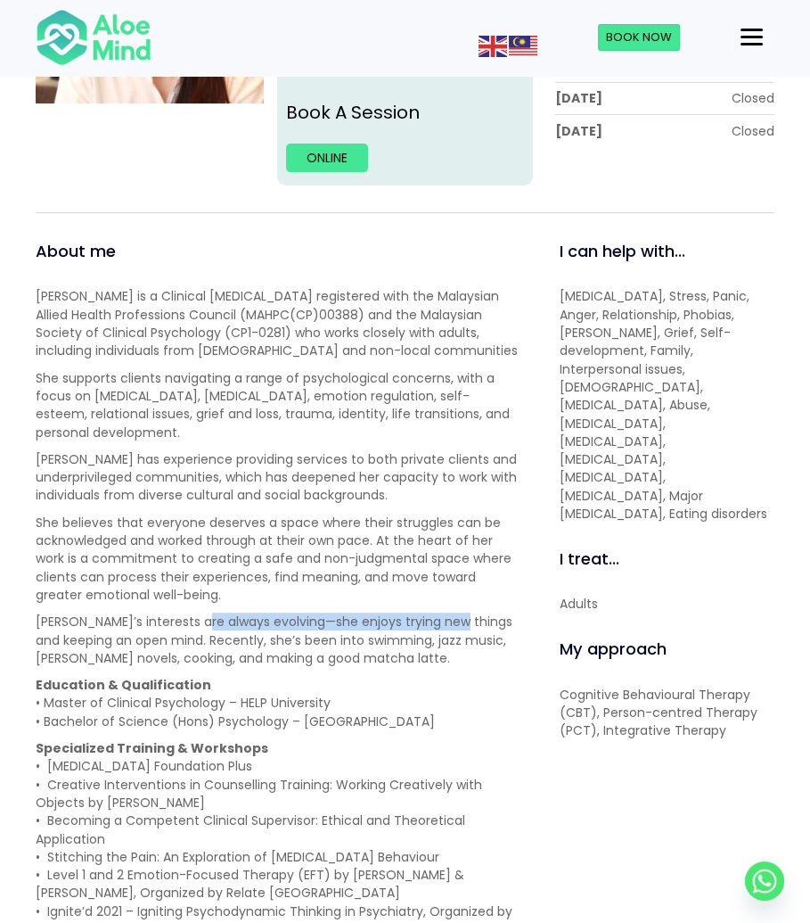
click at [454, 613] on p "Kher Yin’s interests are always evolving—she enjoys trying new things and keepi…" at bounding box center [278, 640] width 484 height 54
drag, startPoint x: 206, startPoint y: 623, endPoint x: 405, endPoint y: 621, distance: 198.8
click at [400, 621] on p "Kher Yin’s interests are always evolving—she enjoys trying new things and keepi…" at bounding box center [278, 640] width 484 height 54
click at [406, 621] on p "Kher Yin’s interests are always evolving—she enjoys trying new things and keepi…" at bounding box center [278, 640] width 484 height 54
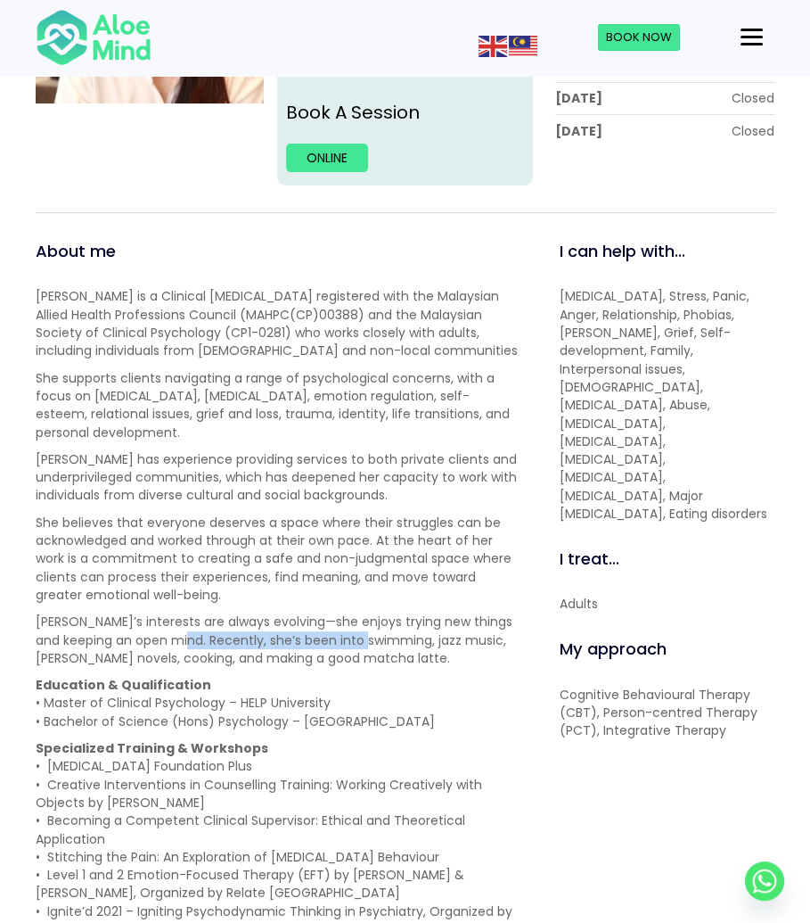
drag, startPoint x: 191, startPoint y: 620, endPoint x: 394, endPoint y: 611, distance: 203.5
click at [391, 613] on p "Kher Yin’s interests are always evolving—she enjoys trying new things and keepi…" at bounding box center [278, 640] width 484 height 54
drag, startPoint x: 416, startPoint y: 612, endPoint x: 451, endPoint y: 614, distance: 34.9
click at [449, 613] on p "Kher Yin’s interests are always evolving—she enjoys trying new things and keepi…" at bounding box center [278, 640] width 484 height 54
click at [451, 614] on p "Kher Yin’s interests are always evolving—she enjoys trying new things and keepi…" at bounding box center [278, 640] width 484 height 54
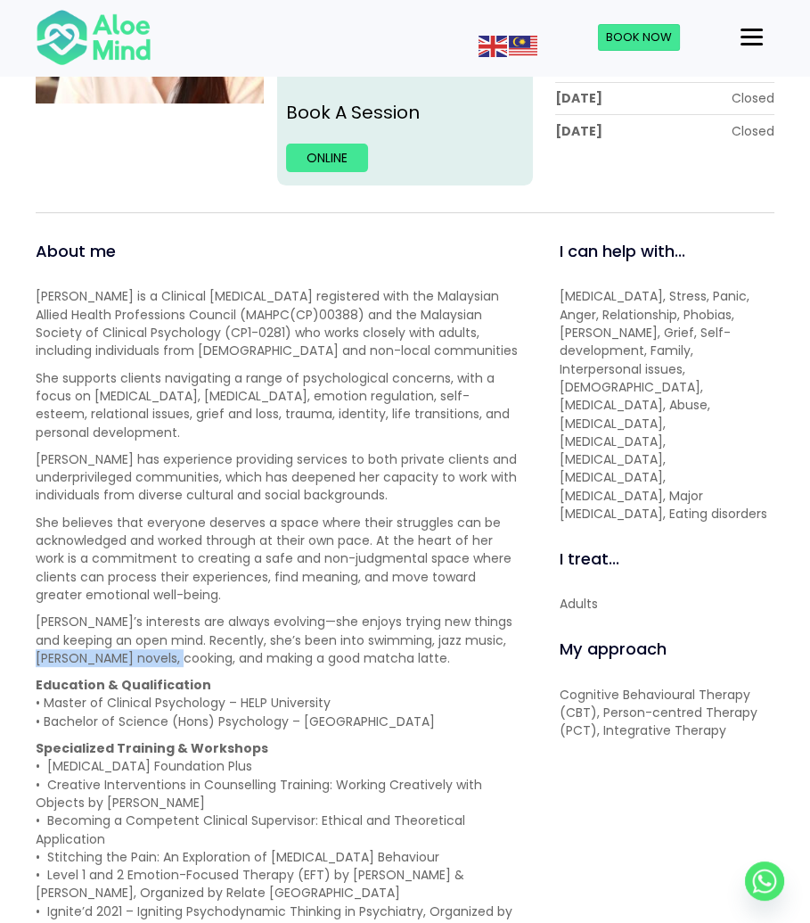
drag, startPoint x: 75, startPoint y: 633, endPoint x: 226, endPoint y: 637, distance: 150.7
click at [223, 637] on p "Kher Yin’s interests are always evolving—she enjoys trying new things and keepi…" at bounding box center [278, 640] width 484 height 54
drag, startPoint x: 251, startPoint y: 639, endPoint x: 346, endPoint y: 638, distance: 94.5
click at [345, 639] on p "Kher Yin’s interests are always evolving—she enjoys trying new things and keepi…" at bounding box center [278, 640] width 484 height 54
click at [346, 638] on p "Kher Yin’s interests are always evolving—she enjoys trying new things and keepi…" at bounding box center [278, 640] width 484 height 54
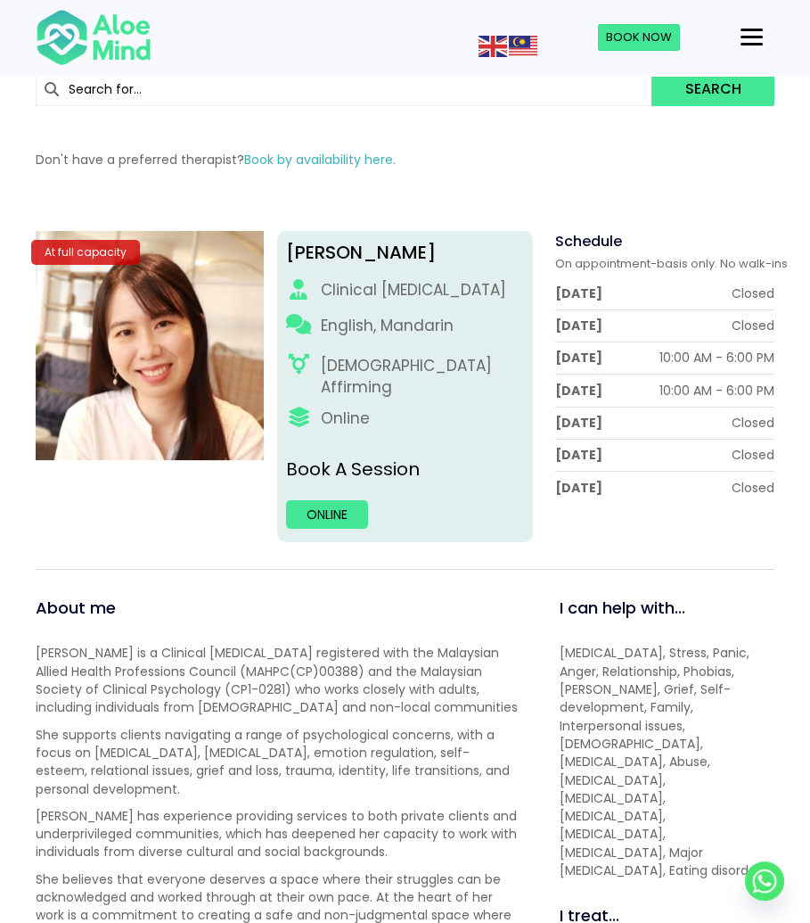
scroll to position [0, 0]
